Goal: Register for event/course

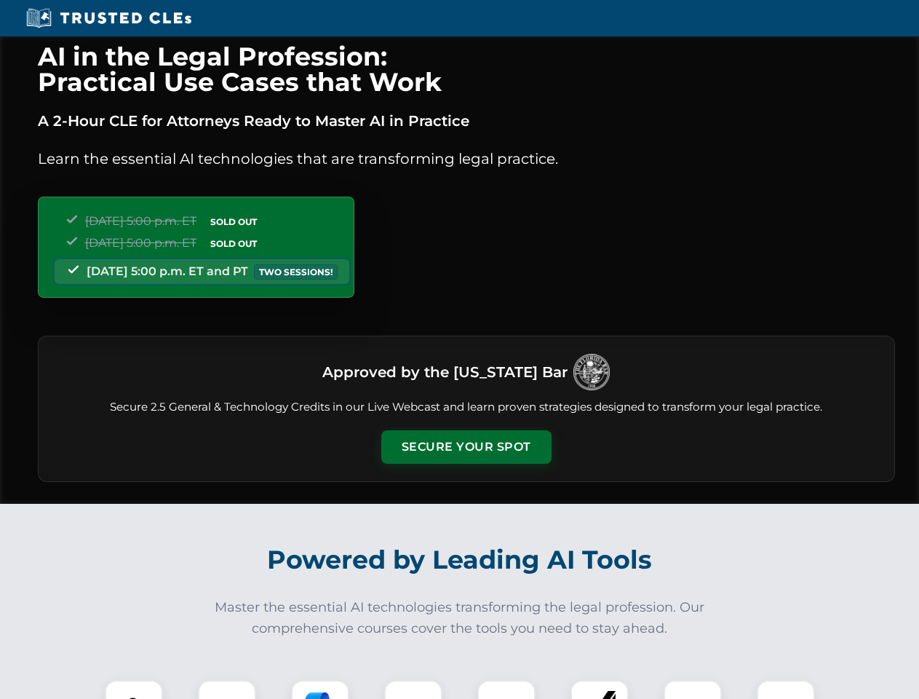
click at [466, 447] on button "Secure Your Spot" at bounding box center [466, 446] width 170 height 33
click at [134, 689] on img at bounding box center [134, 709] width 42 height 42
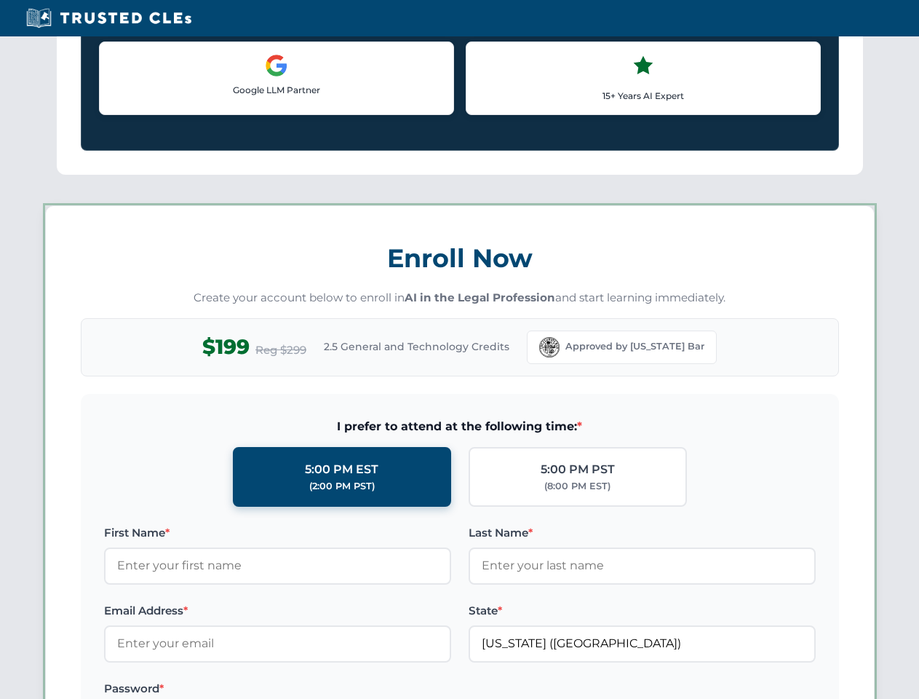
click at [320, 689] on label "Password *" at bounding box center [277, 688] width 347 height 17
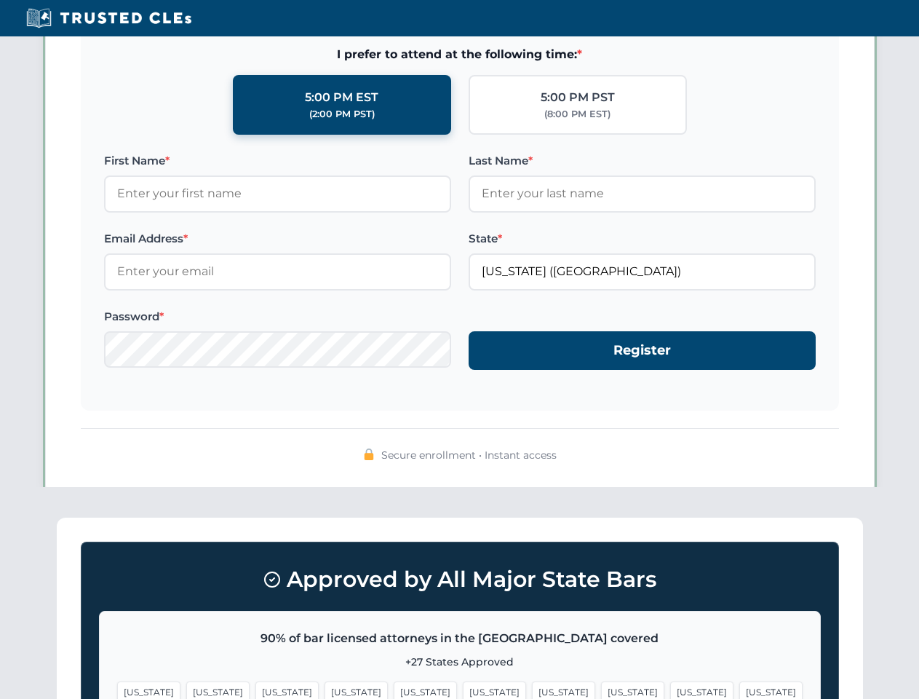
click at [670, 689] on span "[US_STATE]" at bounding box center [701, 691] width 63 height 21
